Goal: Task Accomplishment & Management: Manage account settings

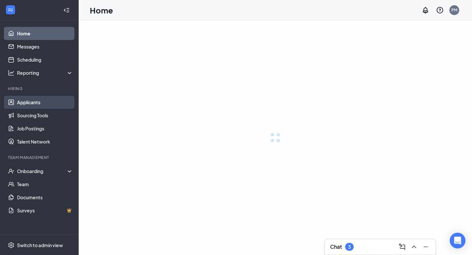
drag, startPoint x: 0, startPoint y: 0, endPoint x: 41, endPoint y: 102, distance: 110.0
click at [41, 102] on link "Applicants" at bounding box center [45, 102] width 56 height 13
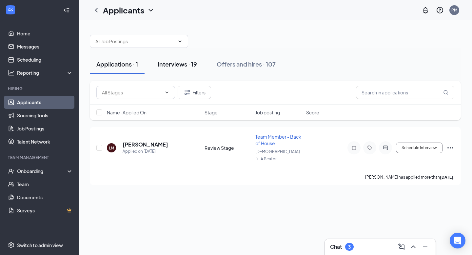
drag, startPoint x: 41, startPoint y: 102, endPoint x: 182, endPoint y: 65, distance: 145.8
click at [182, 65] on div "Interviews · 19" at bounding box center [177, 64] width 39 height 8
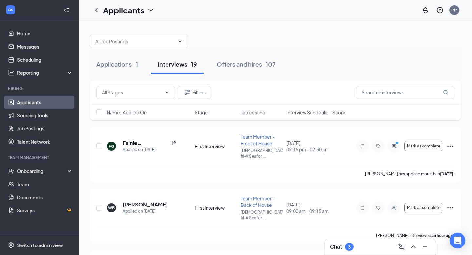
click at [288, 113] on span "Interview Schedule" at bounding box center [306, 112] width 41 height 7
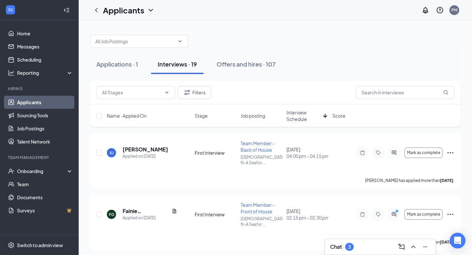
click at [288, 113] on span "Interview Schedule" at bounding box center [303, 115] width 34 height 13
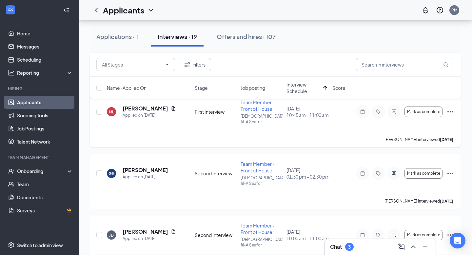
scroll to position [311, 0]
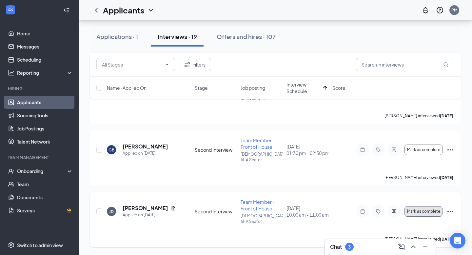
click at [429, 209] on span "Mark as complete" at bounding box center [423, 211] width 33 height 5
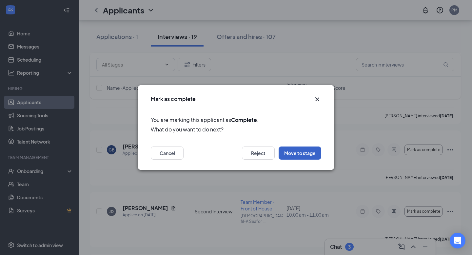
click at [297, 148] on button "Move to stage" at bounding box center [300, 153] width 43 height 13
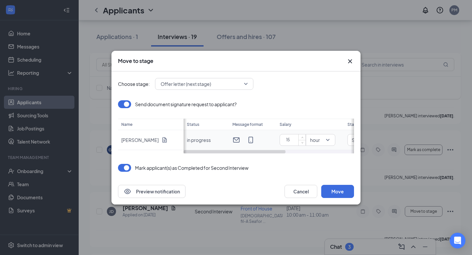
scroll to position [0, 115]
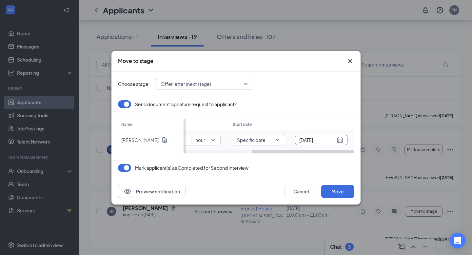
click at [333, 140] on input "[DATE]" at bounding box center [317, 139] width 36 height 7
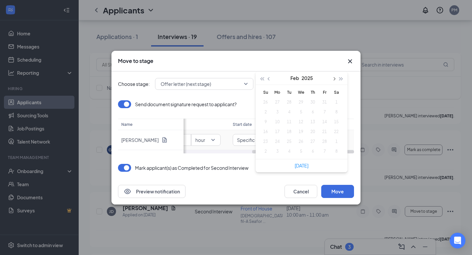
click at [335, 76] on button "button" at bounding box center [333, 77] width 7 height 13
click at [335, 77] on button "button" at bounding box center [333, 77] width 7 height 13
click at [300, 163] on link "[DATE]" at bounding box center [302, 166] width 14 height 6
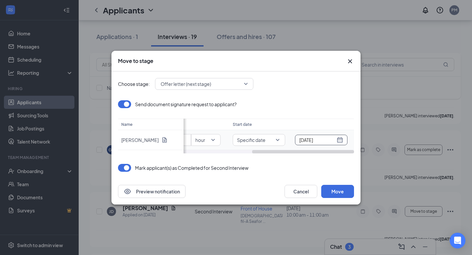
click at [337, 141] on div "[DATE]" at bounding box center [321, 139] width 44 height 7
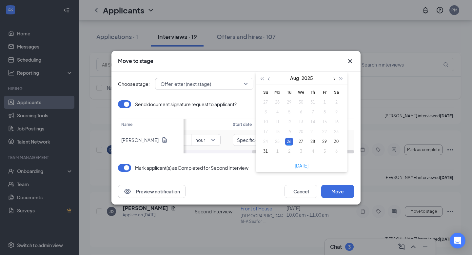
click at [335, 78] on span "button" at bounding box center [333, 78] width 3 height 3
type input "[DATE]"
click at [276, 121] on div "15" at bounding box center [277, 122] width 8 height 8
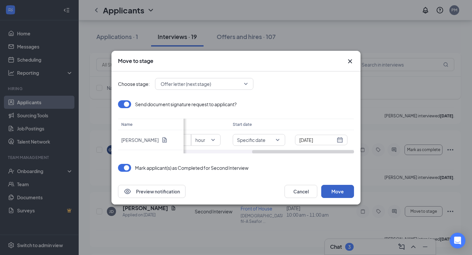
click at [337, 191] on button "Move" at bounding box center [337, 191] width 33 height 13
